Goal: Check status: Check status

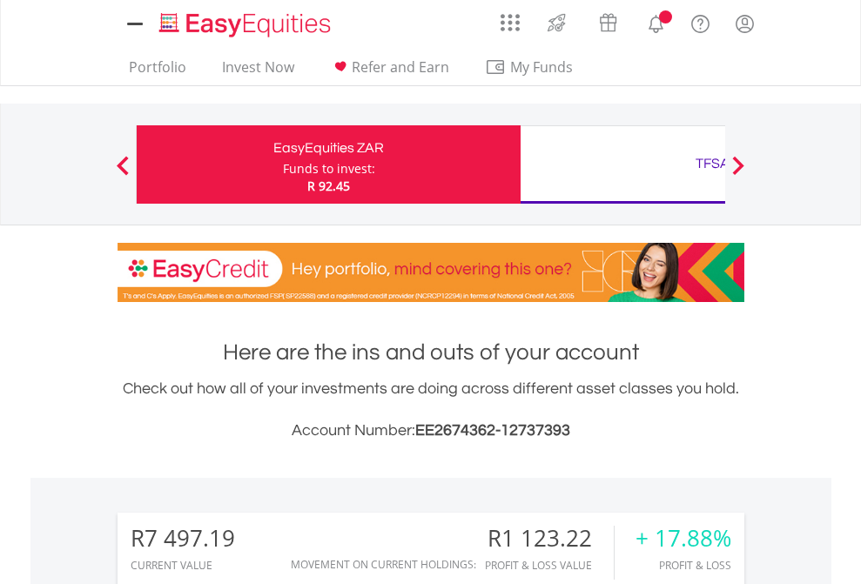
scroll to position [167, 273]
click at [283, 165] on div "Funds to invest:" at bounding box center [329, 168] width 92 height 17
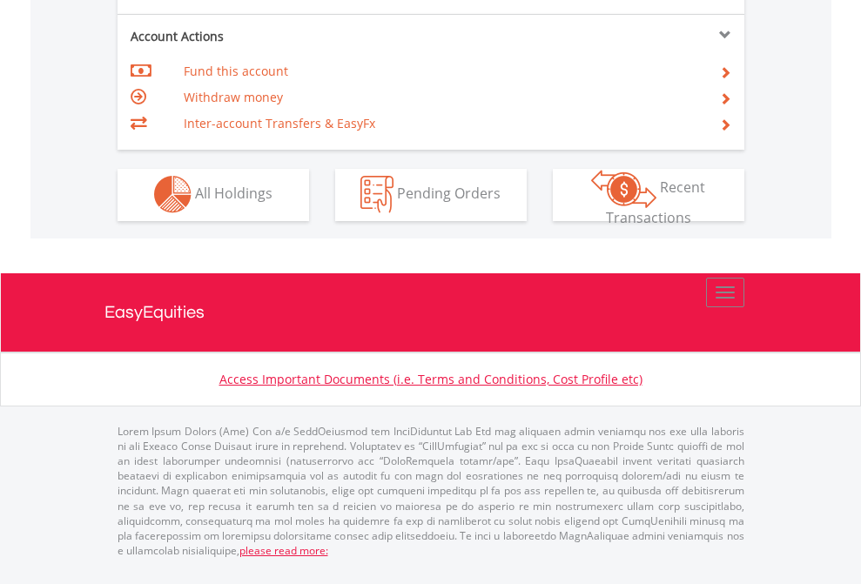
scroll to position [1628, 0]
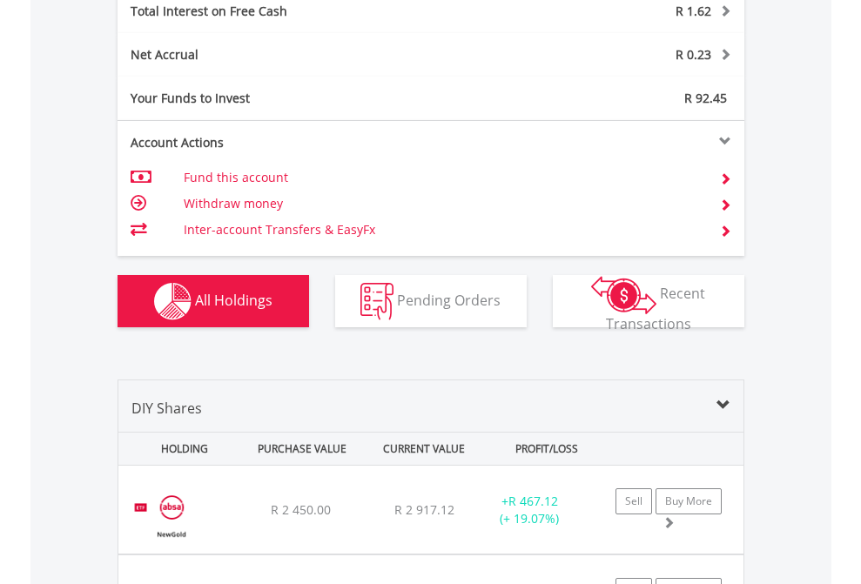
scroll to position [2006, 0]
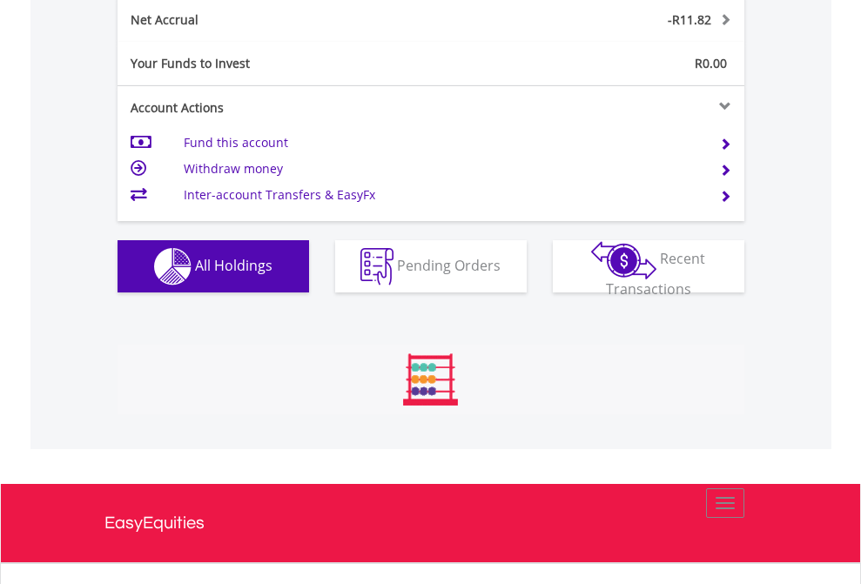
scroll to position [1971, 0]
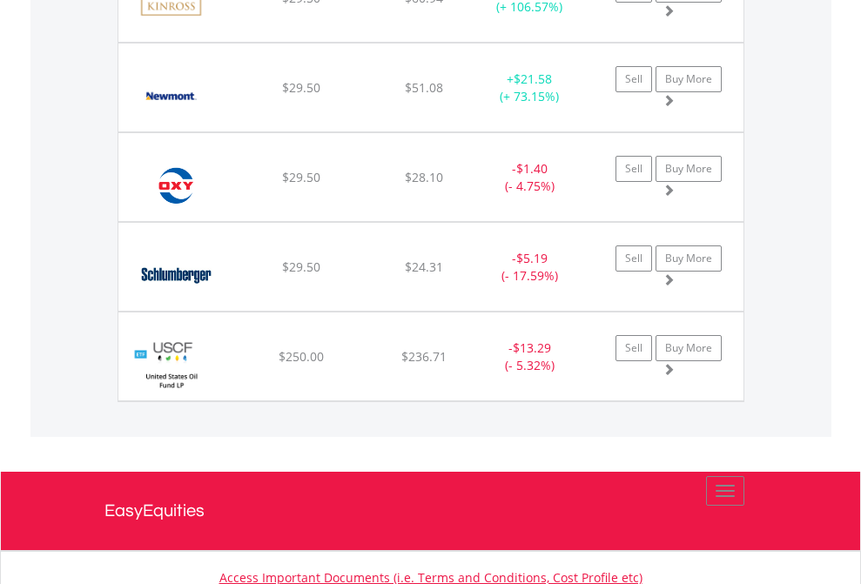
scroll to position [167, 273]
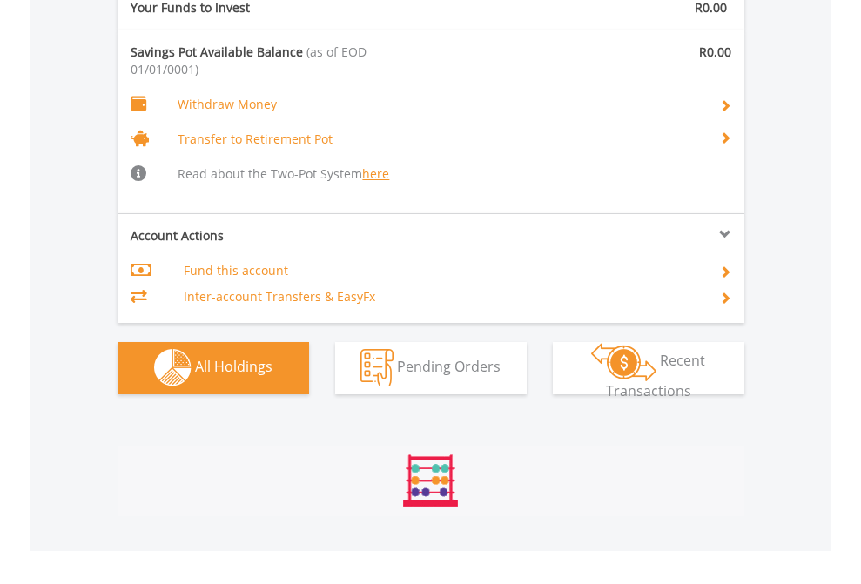
scroll to position [1826, 0]
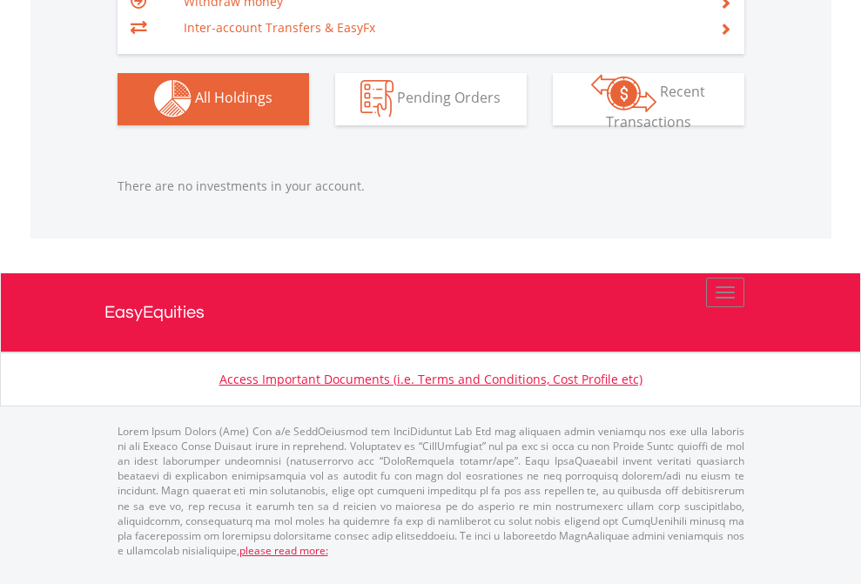
scroll to position [167, 273]
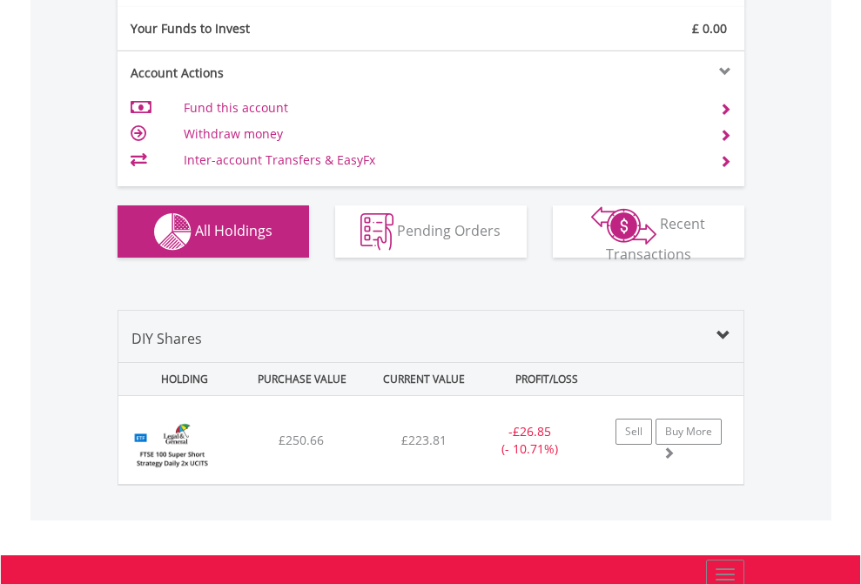
scroll to position [1936, 0]
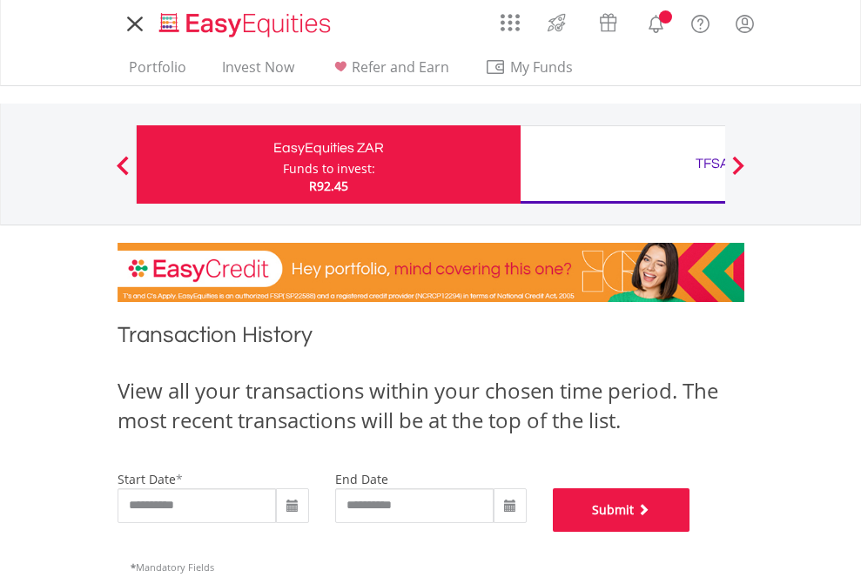
click at [690, 532] on button "Submit" at bounding box center [622, 510] width 138 height 44
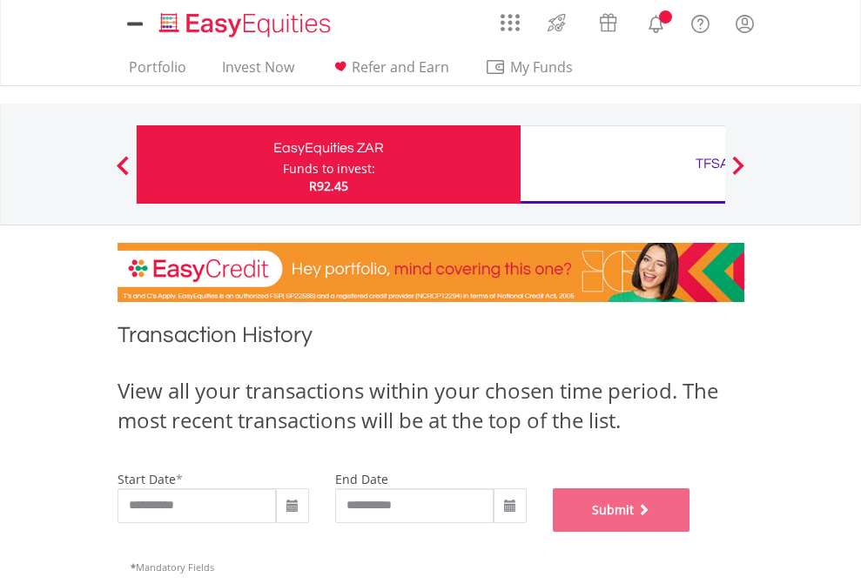
scroll to position [706, 0]
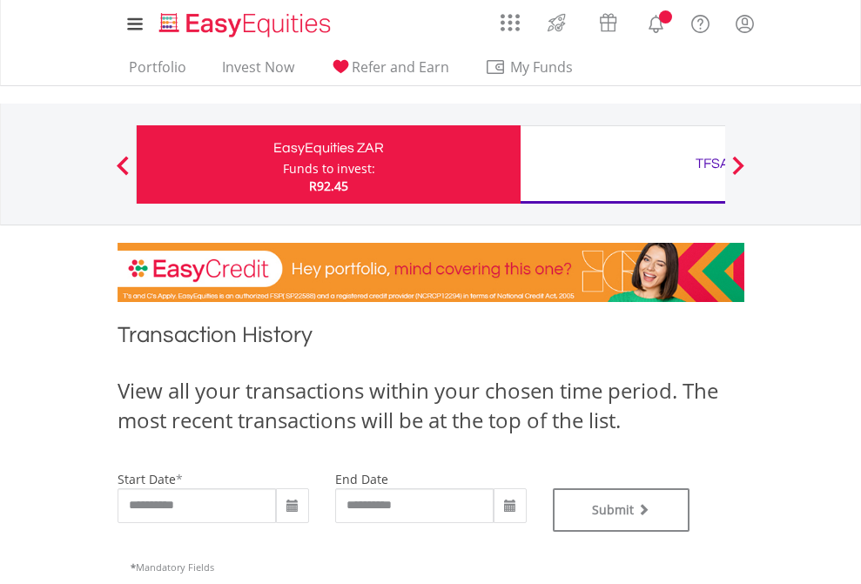
click at [623, 165] on div "TFSA" at bounding box center [712, 163] width 363 height 24
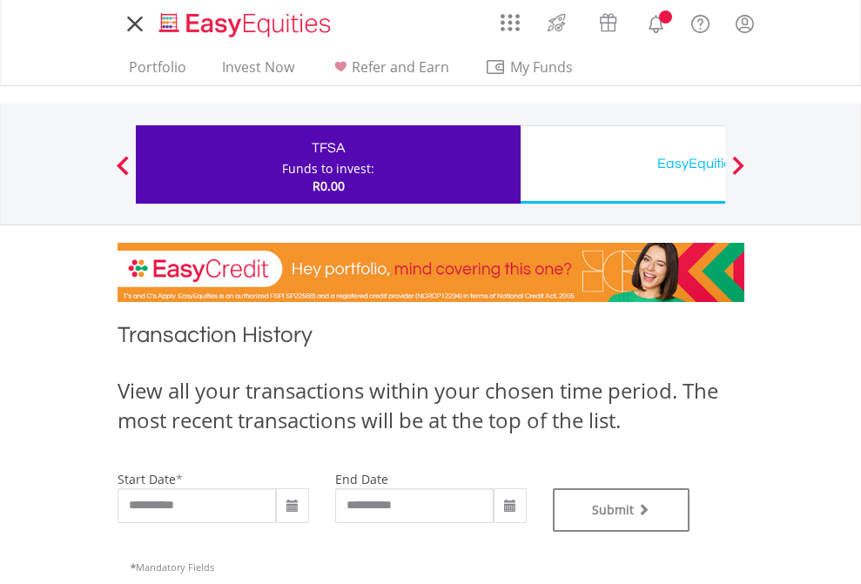
type input "**********"
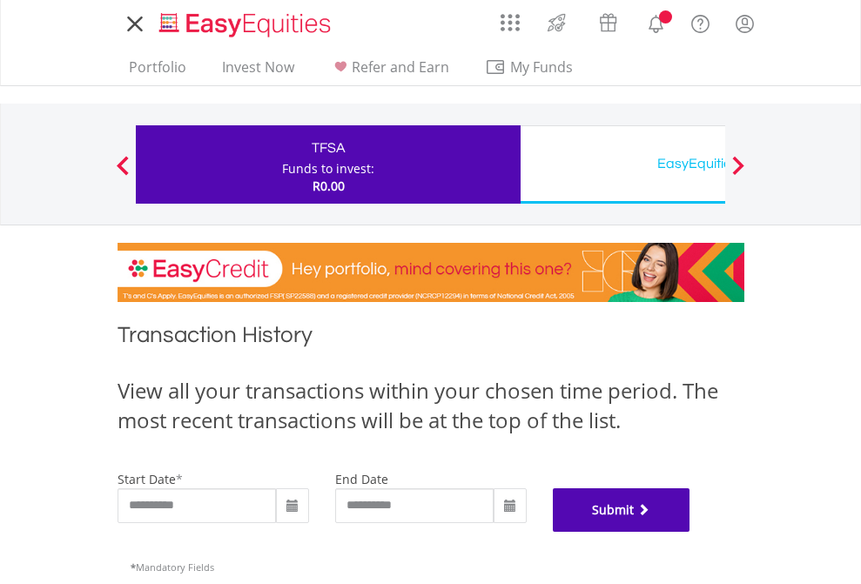
click at [690, 532] on button "Submit" at bounding box center [622, 510] width 138 height 44
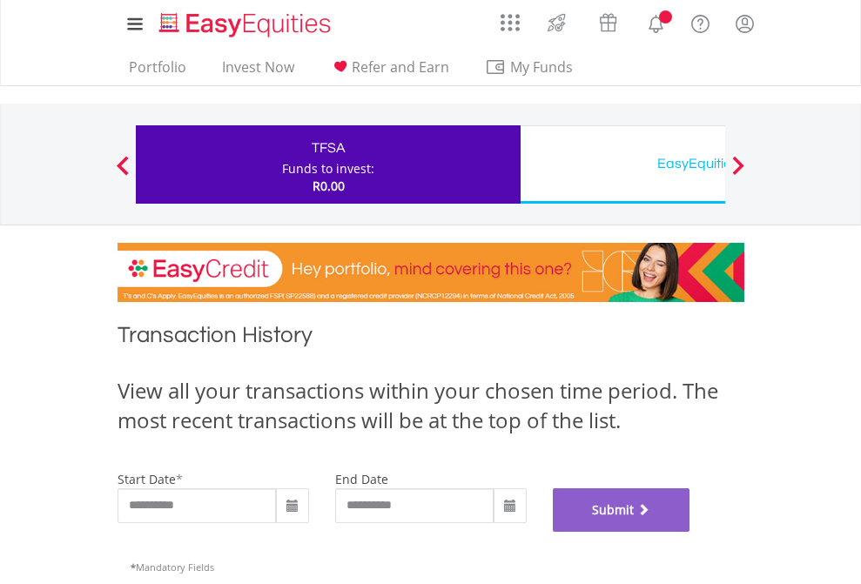
scroll to position [706, 0]
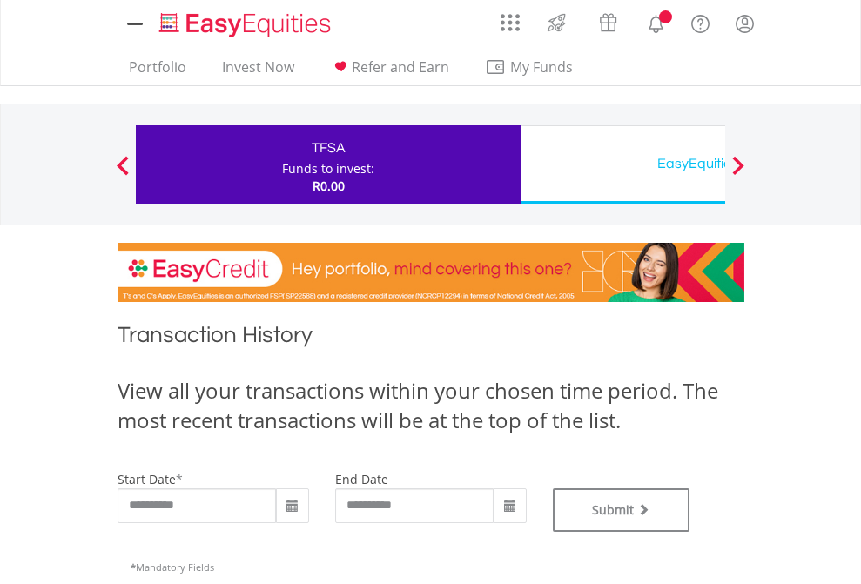
click at [623, 165] on div "EasyEquities USD" at bounding box center [712, 163] width 363 height 24
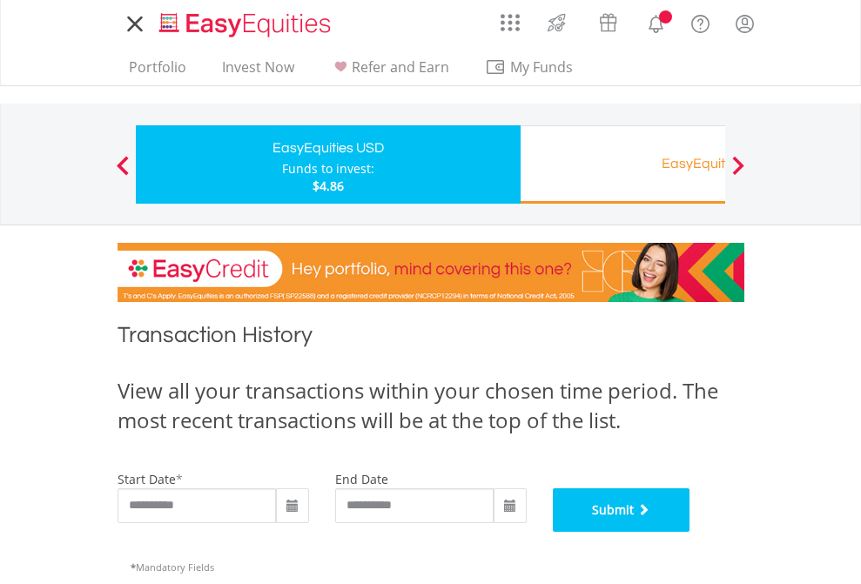
click at [690, 532] on button "Submit" at bounding box center [622, 510] width 138 height 44
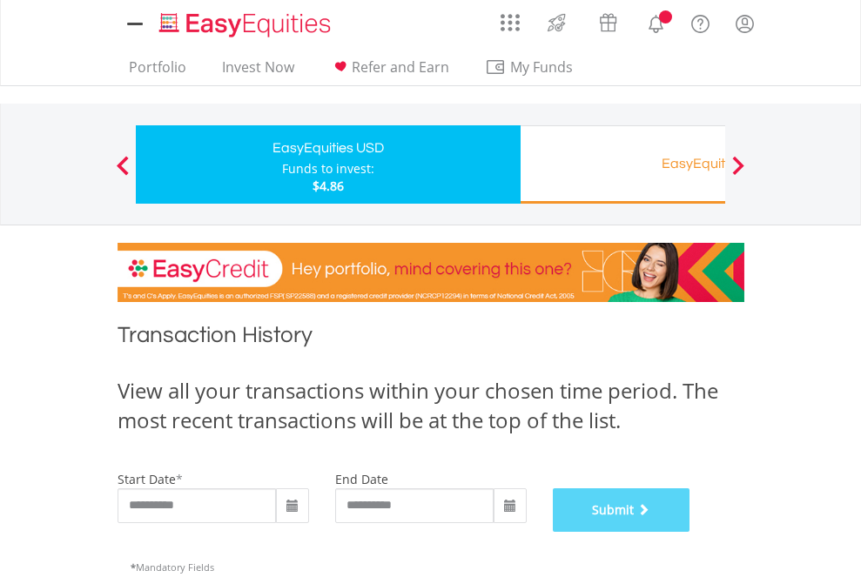
scroll to position [706, 0]
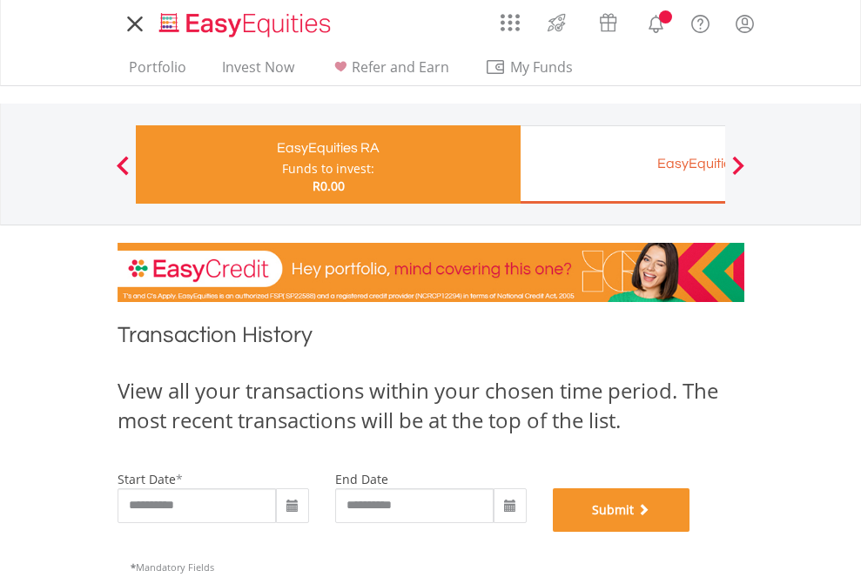
click at [690, 532] on button "Submit" at bounding box center [622, 510] width 138 height 44
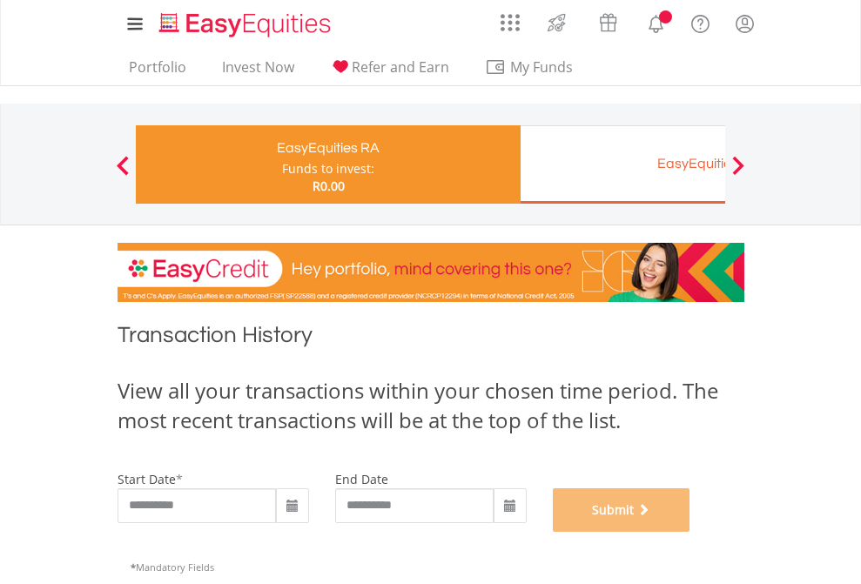
scroll to position [706, 0]
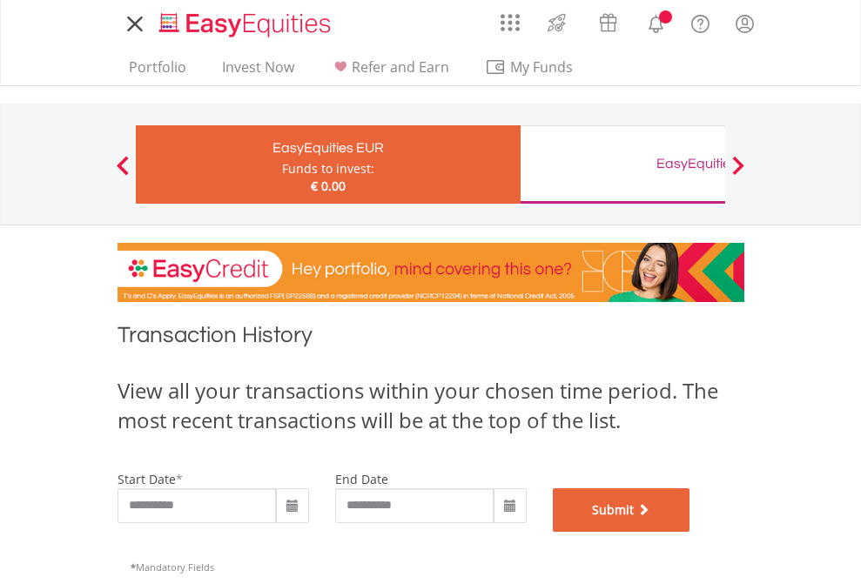
click at [690, 532] on button "Submit" at bounding box center [622, 510] width 138 height 44
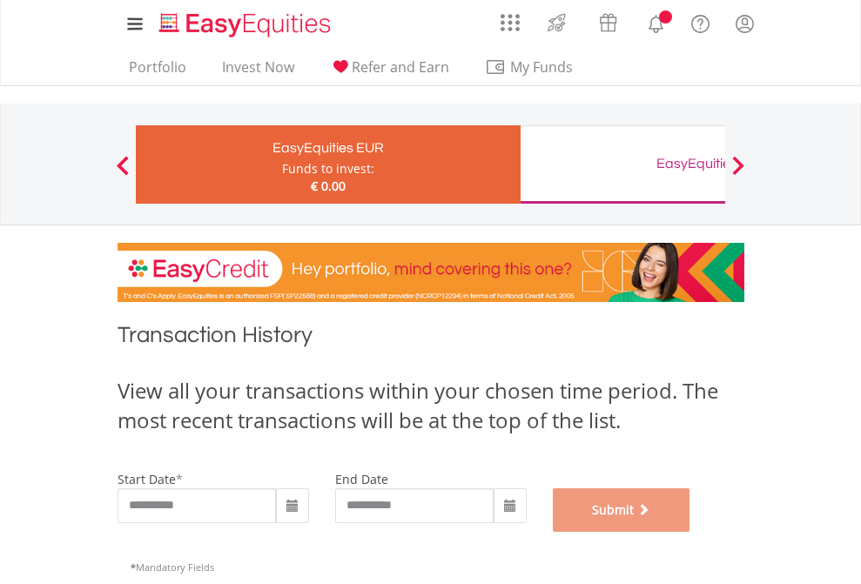
scroll to position [706, 0]
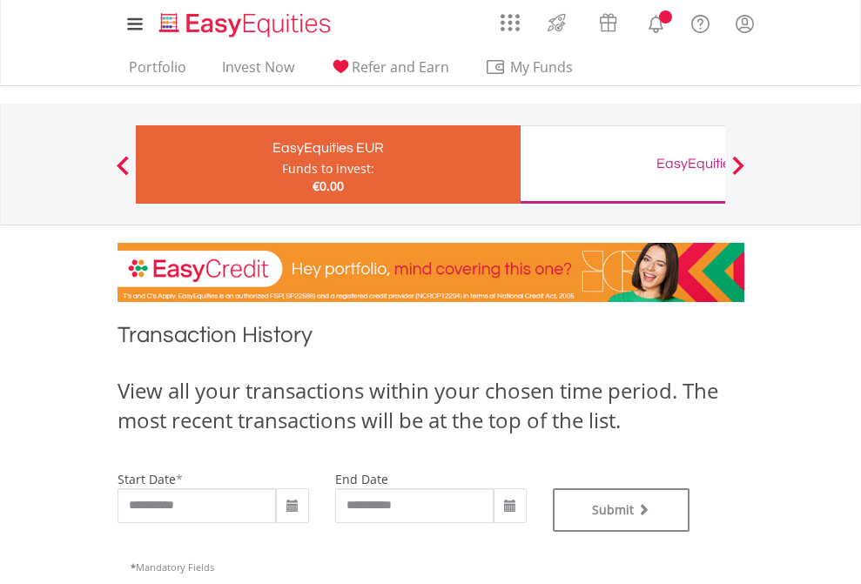
click at [623, 165] on div "EasyEquities GBP" at bounding box center [712, 163] width 363 height 24
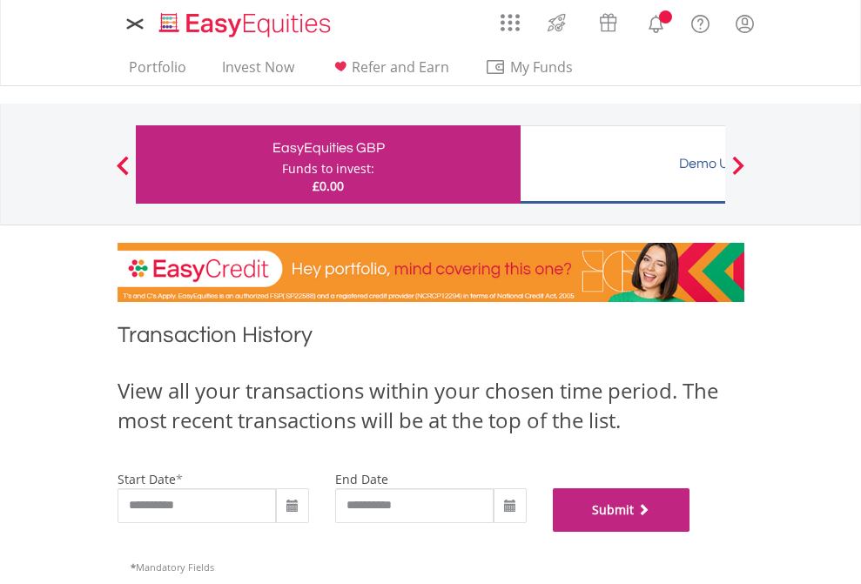
click at [690, 532] on button "Submit" at bounding box center [622, 510] width 138 height 44
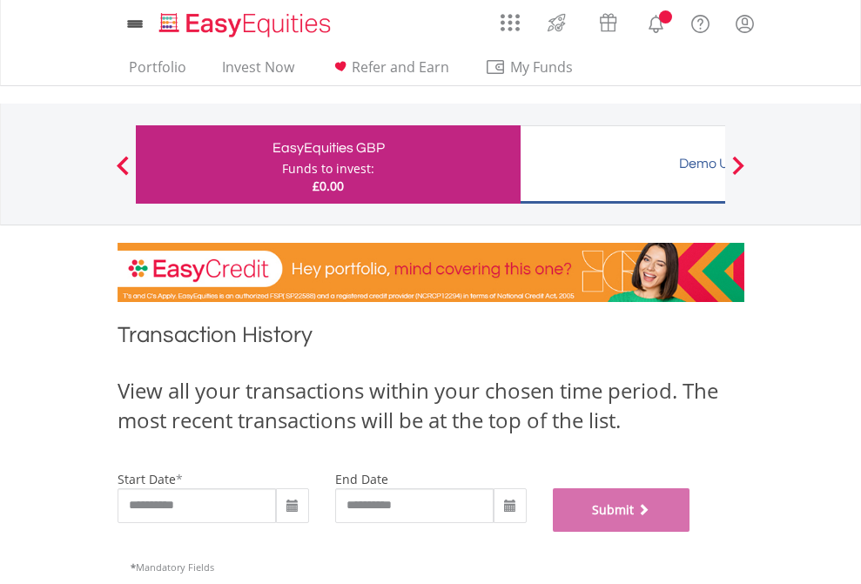
scroll to position [706, 0]
